Goal: Task Accomplishment & Management: Manage account settings

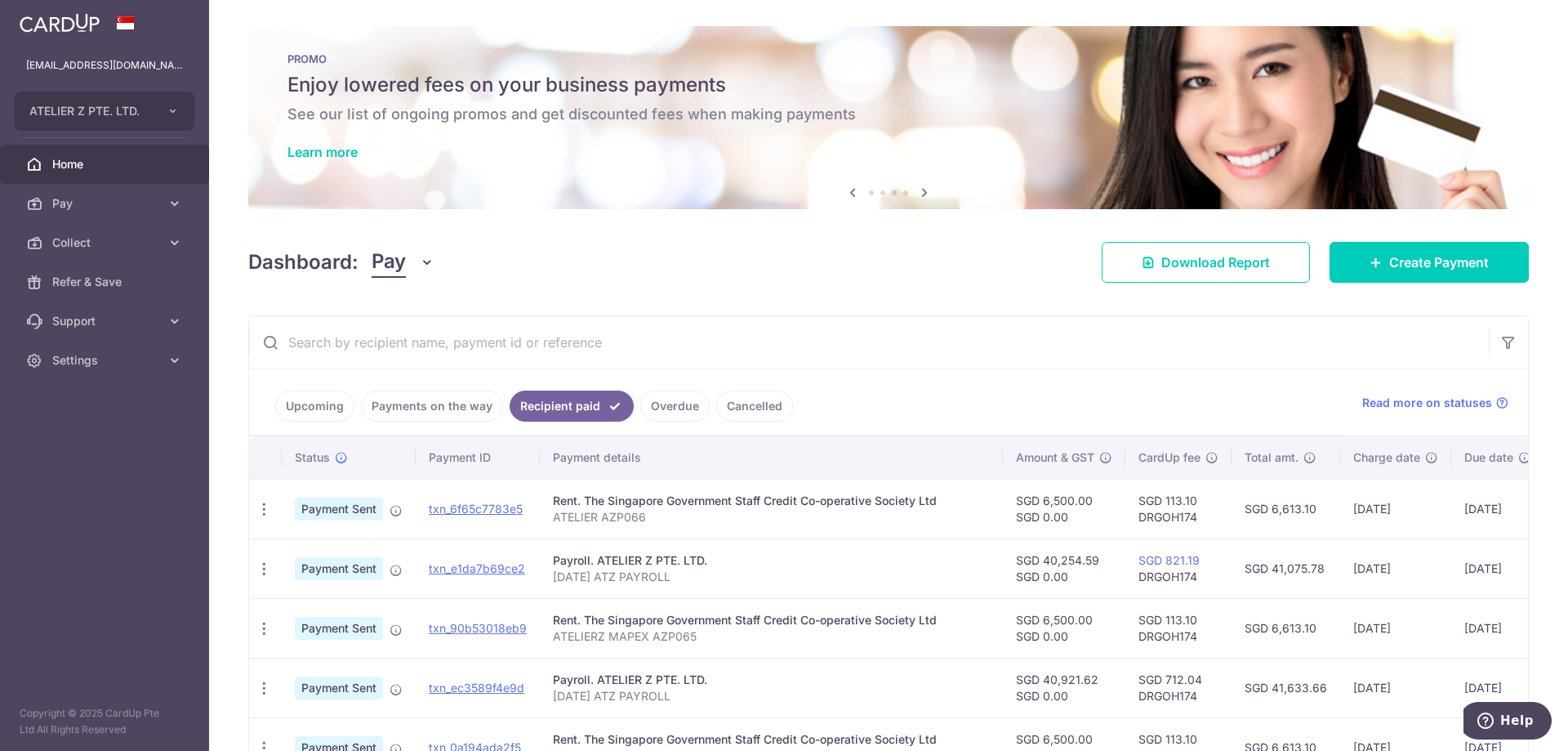
scroll to position [163, 0]
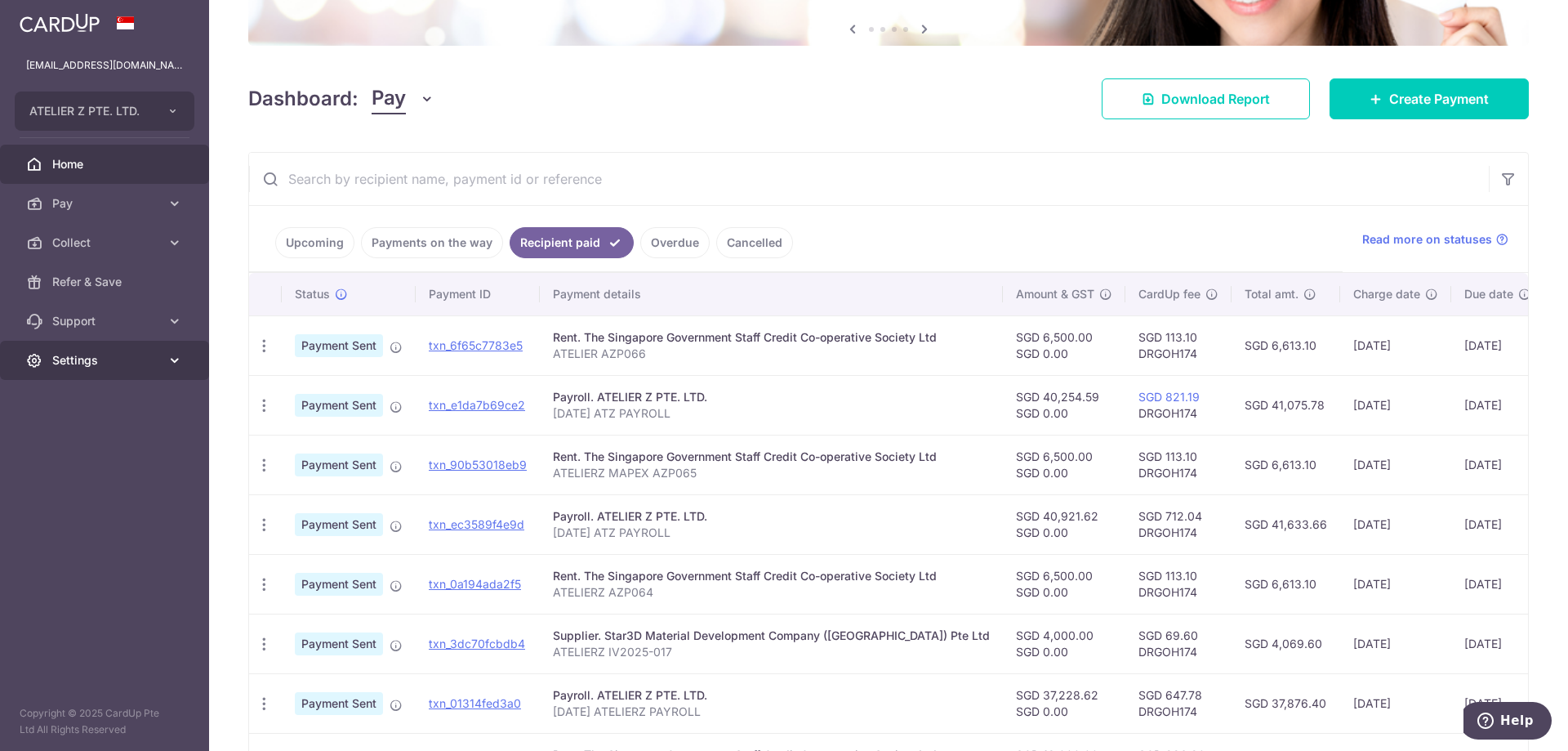
click at [115, 354] on span "Settings" at bounding box center [106, 360] width 108 height 16
click at [66, 444] on span "Logout" at bounding box center [106, 439] width 108 height 16
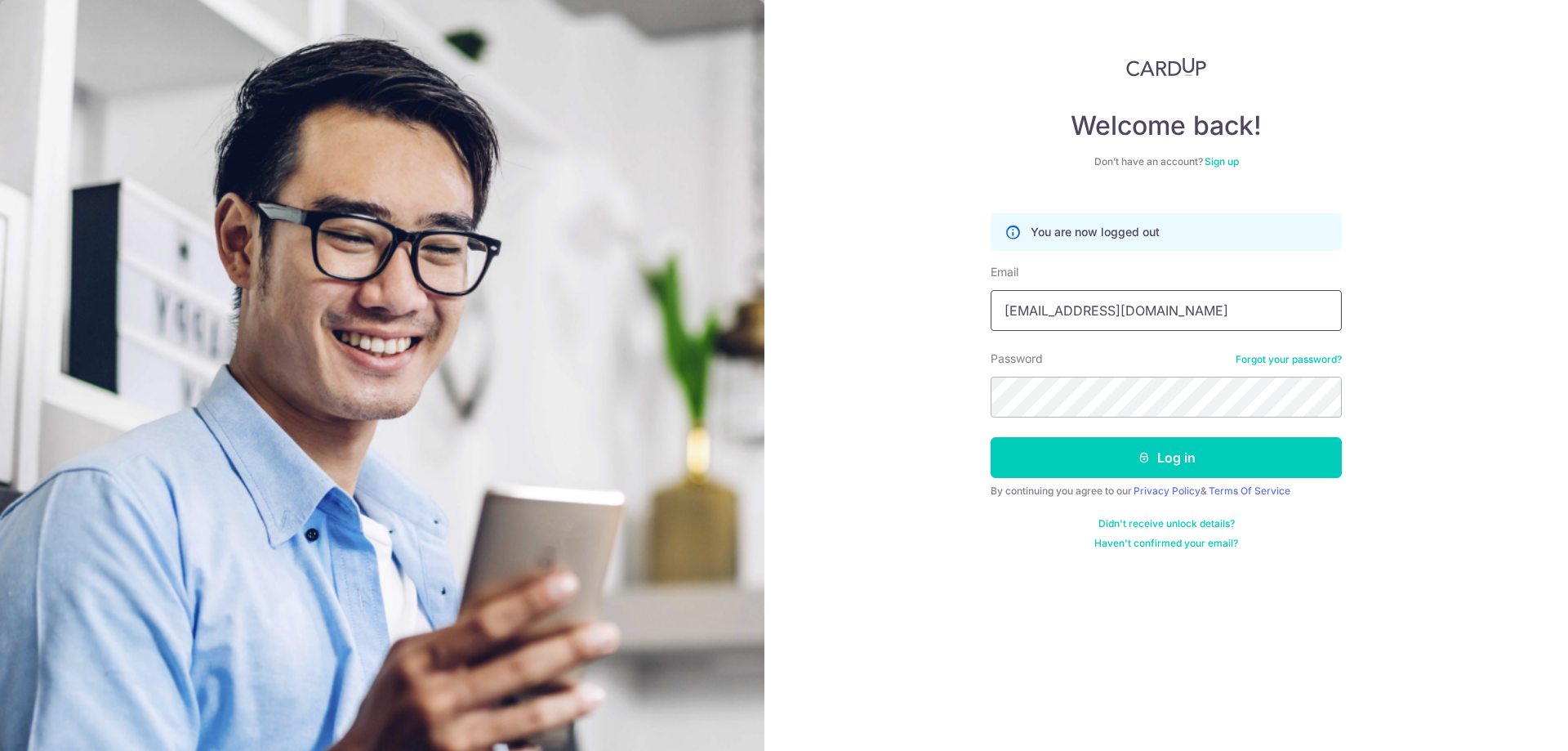
click at [1103, 314] on input "accounts@atelier-z.com.sg" at bounding box center [1167, 311] width 351 height 41
type input "[EMAIL_ADDRESS][DOMAIN_NAME]"
click at [1157, 448] on button "Log in" at bounding box center [1167, 458] width 351 height 41
